Goal: Find specific page/section: Find specific page/section

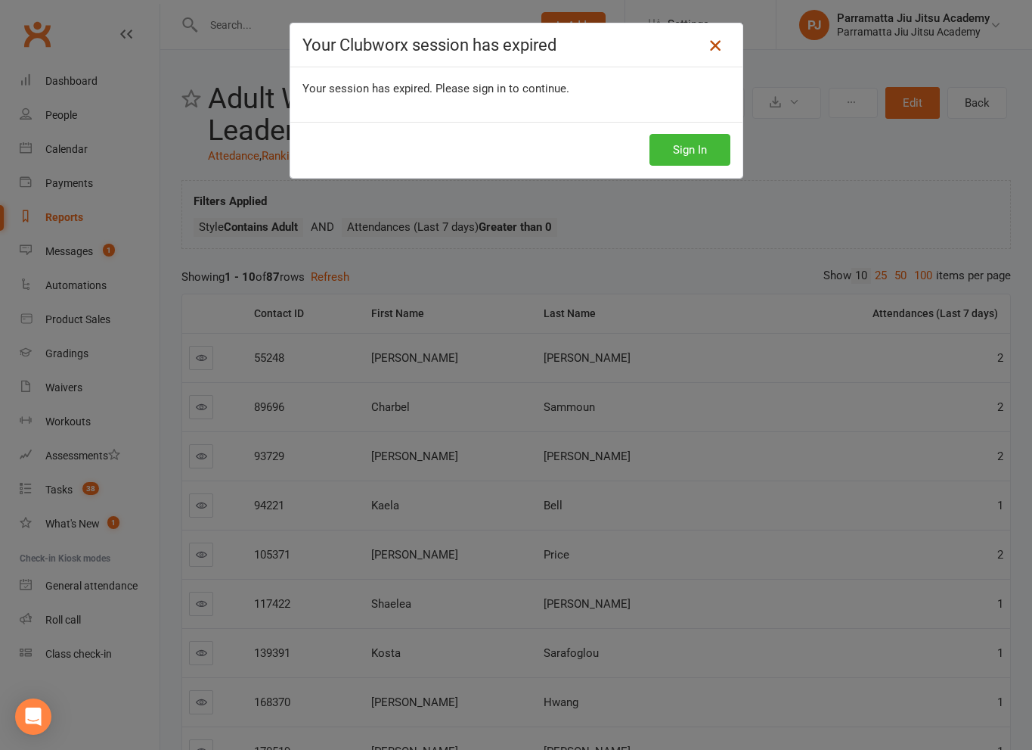
click at [710, 43] on icon at bounding box center [715, 45] width 18 height 18
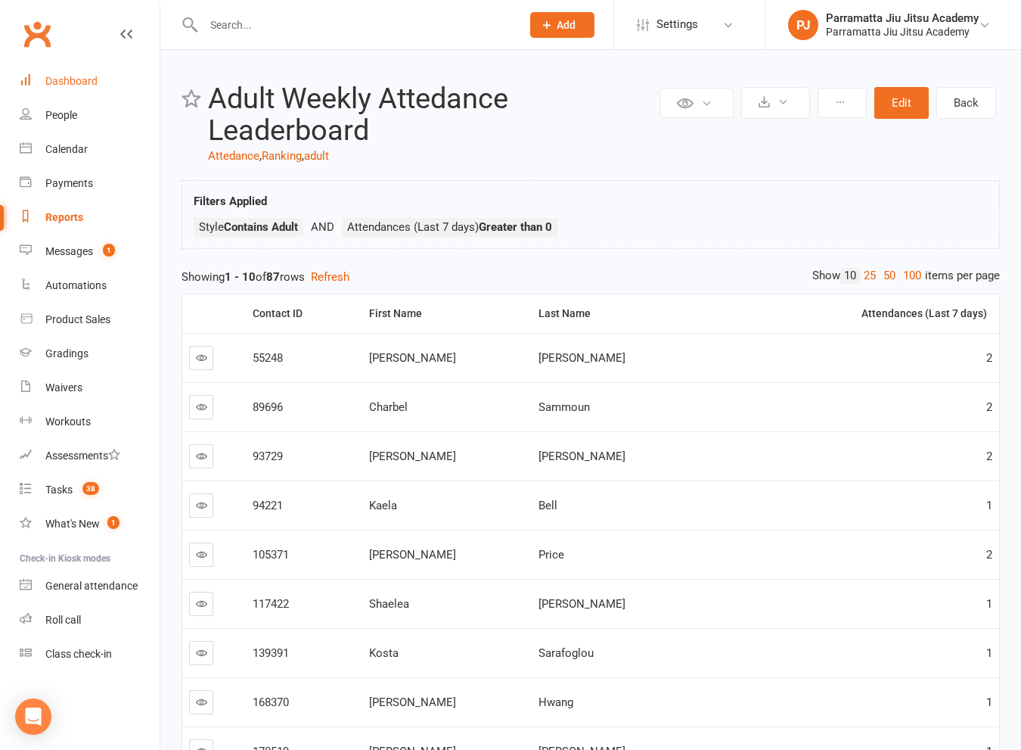
click at [74, 84] on div "Dashboard" at bounding box center [71, 81] width 52 height 12
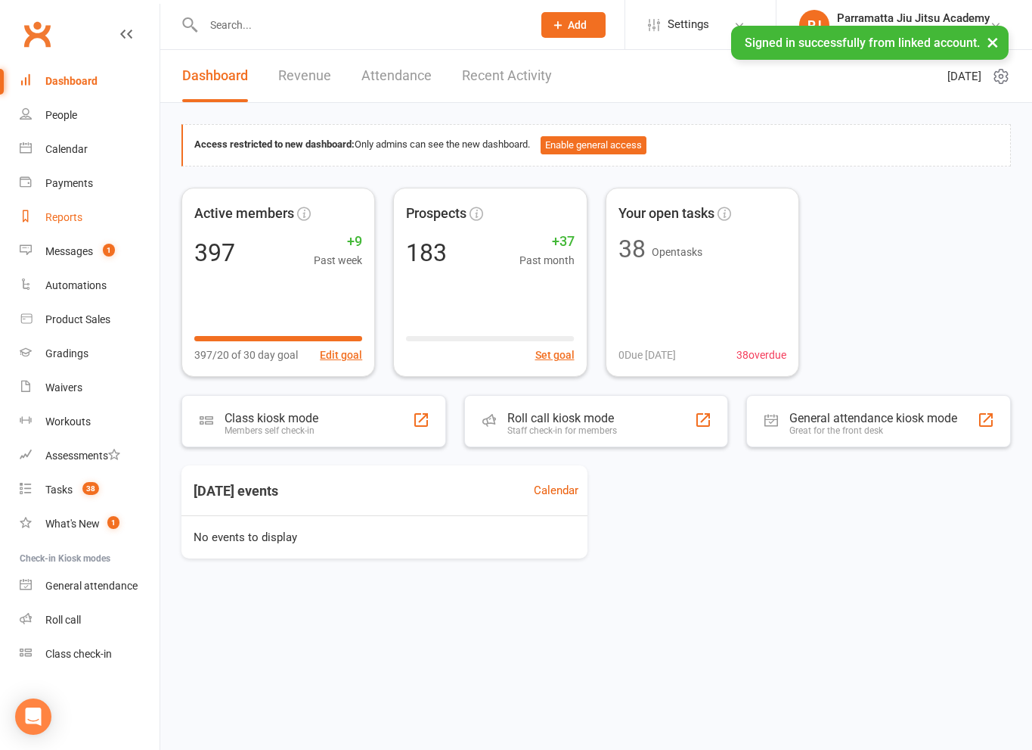
click at [71, 219] on div "Reports" at bounding box center [63, 217] width 37 height 12
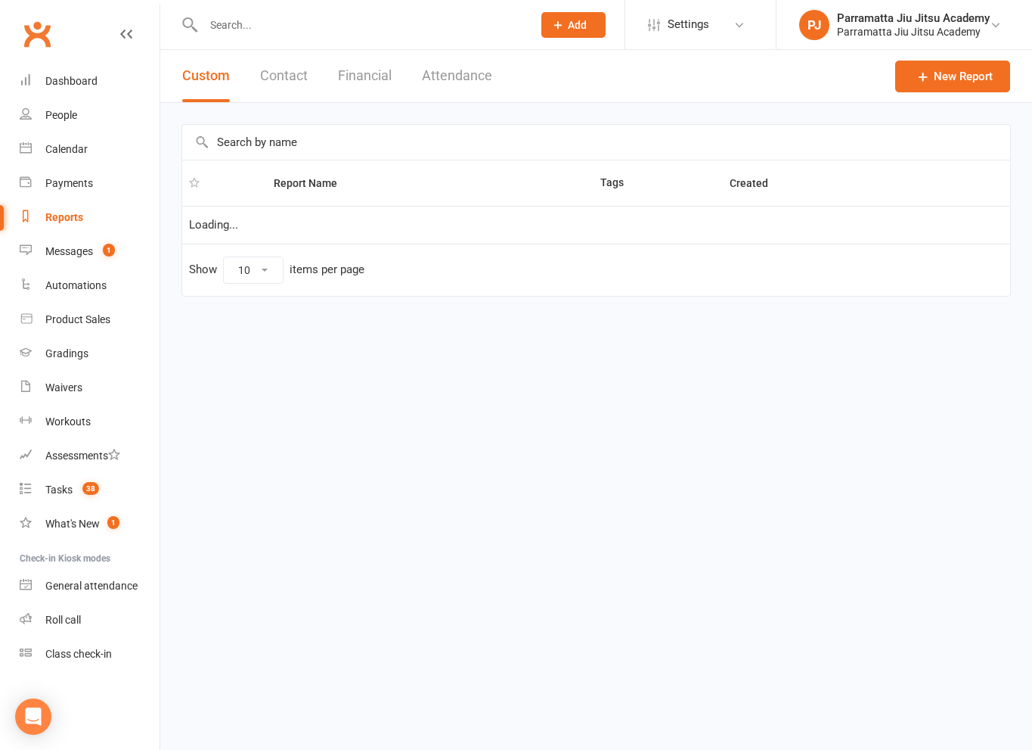
select select "25"
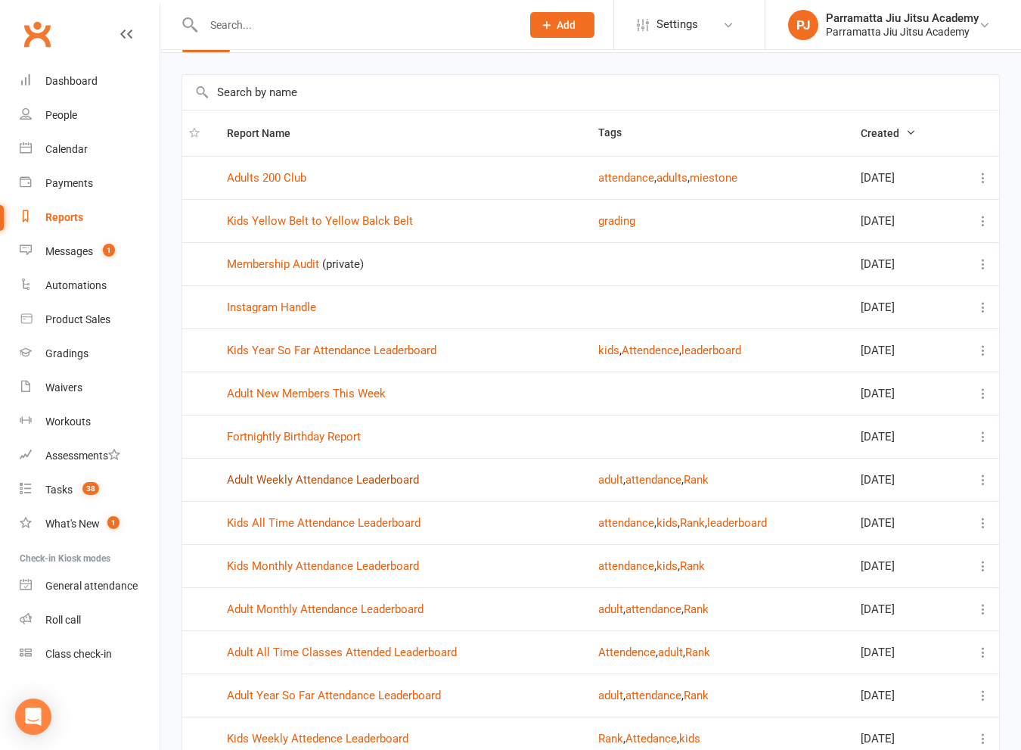
scroll to position [76, 0]
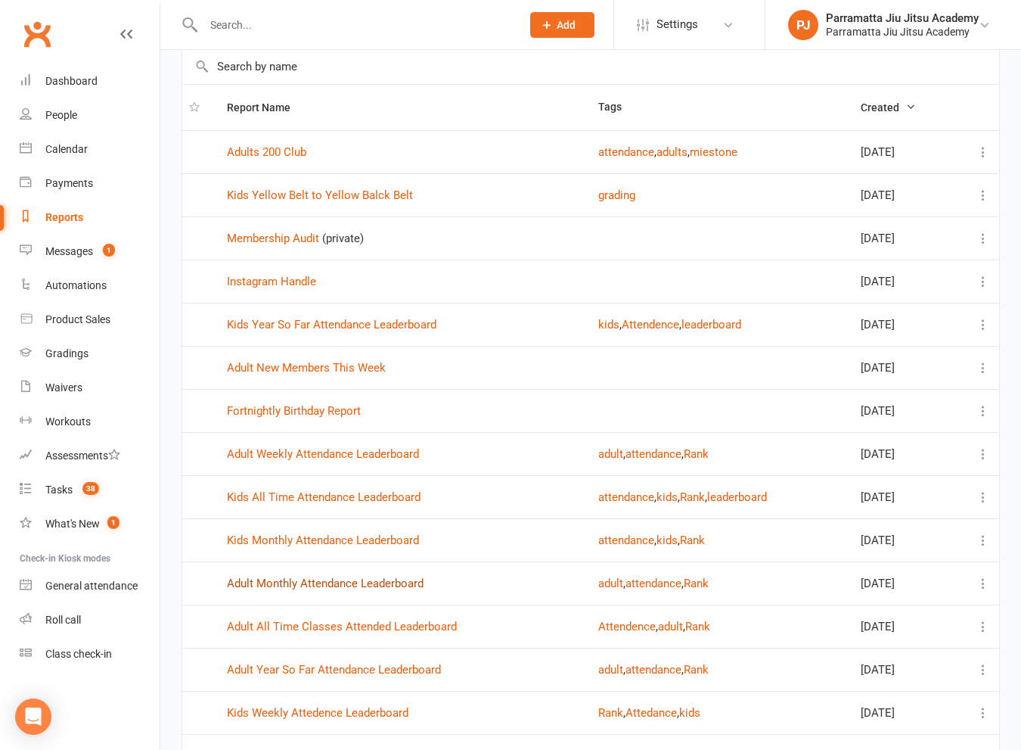
click at [306, 583] on link "Adult Monthly Attendance Leaderboard" at bounding box center [325, 583] width 197 height 14
